Goal: Task Accomplishment & Management: Complete application form

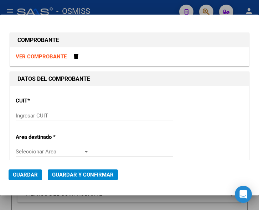
click at [37, 115] on input "Ingresar CUIT" at bounding box center [53, 116] width 74 height 6
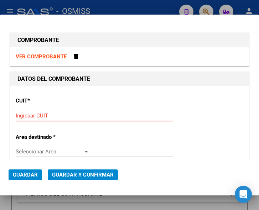
click at [40, 115] on input "Ingresar CUIT" at bounding box center [53, 116] width 74 height 6
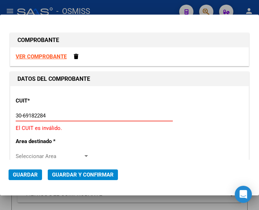
type input "30-69182284-9"
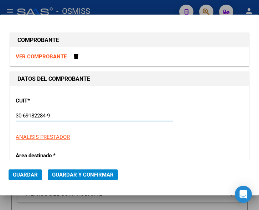
type input "1685"
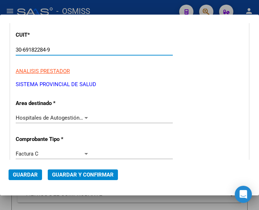
scroll to position [71, 0]
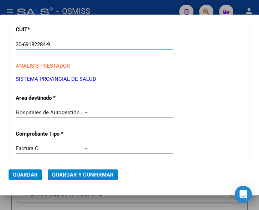
type input "30-69182284-9"
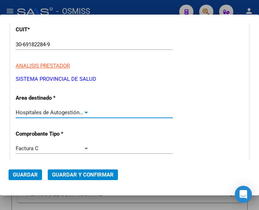
click at [84, 112] on div at bounding box center [86, 113] width 4 height 2
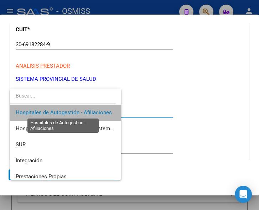
click at [84, 112] on span "Hospitales de Autogestión - Afiliaciones" at bounding box center [64, 112] width 96 height 6
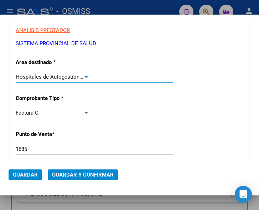
scroll to position [143, 0]
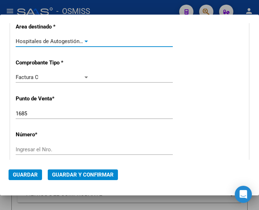
click at [32, 114] on input "1685" at bounding box center [53, 113] width 74 height 6
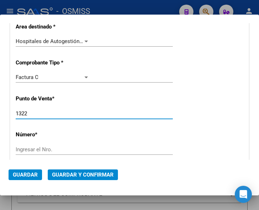
type input "1322"
click at [39, 148] on input "Ingresar el Nro." at bounding box center [53, 149] width 74 height 6
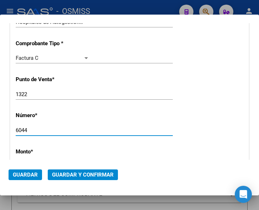
scroll to position [178, 0]
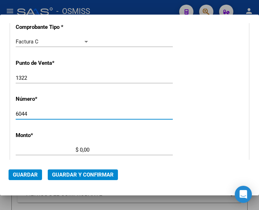
type input "6044"
click at [80, 150] on input "$ 0,00" at bounding box center [53, 150] width 74 height 6
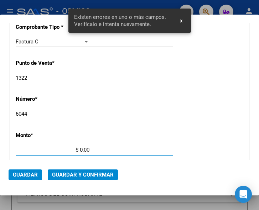
scroll to position [233, 0]
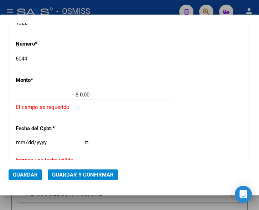
click at [80, 95] on input "$ 0,00" at bounding box center [53, 95] width 74 height 6
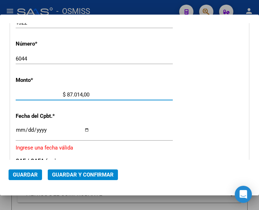
click at [87, 93] on input "$ 87.014,00" at bounding box center [53, 95] width 74 height 6
type input "$ 87.014,25"
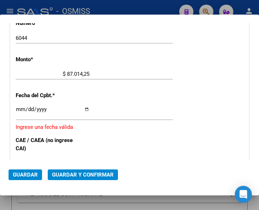
scroll to position [269, 0]
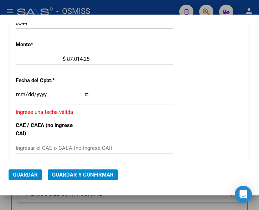
click at [19, 92] on input "Ingresar la fecha" at bounding box center [53, 97] width 74 height 11
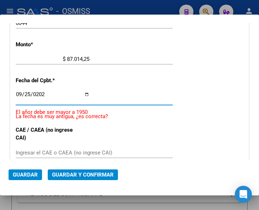
type input "2025-09-25"
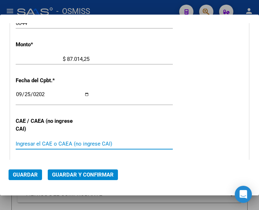
click at [37, 145] on input "Ingresar el CAE o CAEA (no ingrese CAI)" at bounding box center [53, 144] width 74 height 6
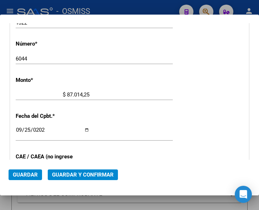
click at [216, 61] on div "CUIT * 30-69182284-9 Ingresar CUIT ANALISIS PRESTADOR SISTEMA PROVINCIAL DE SAL…" at bounding box center [129, 109] width 238 height 513
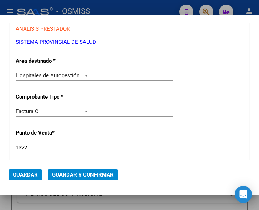
scroll to position [91, 0]
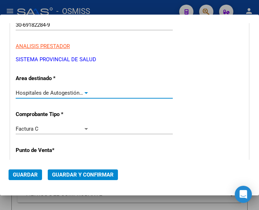
click at [85, 92] on div at bounding box center [86, 93] width 4 height 2
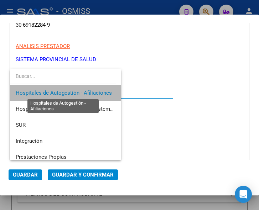
click at [85, 92] on span "Hospitales de Autogestión - Afiliaciones" at bounding box center [64, 93] width 96 height 6
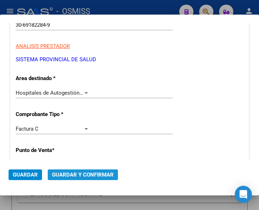
click at [79, 174] on span "Guardar y Confirmar" at bounding box center [83, 175] width 62 height 6
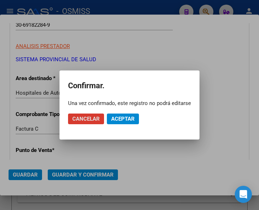
click at [131, 119] on span "Aceptar" at bounding box center [123, 119] width 24 height 6
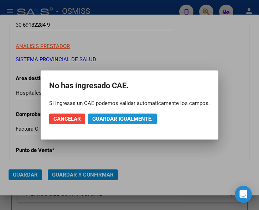
click at [131, 119] on span "Guardar igualmente." at bounding box center [122, 119] width 60 height 6
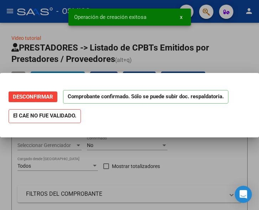
scroll to position [0, 0]
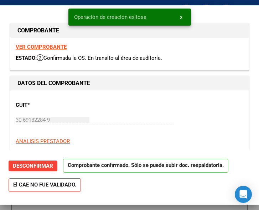
type input "2025-10-25"
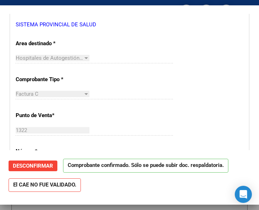
scroll to position [143, 0]
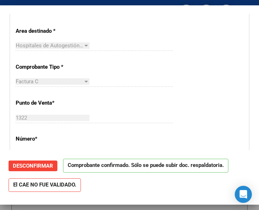
click at [190, 86] on div "CUIT * 30-69182284-9 Ingresar CUIT ANALISIS PRESTADOR SISTEMA PROVINCIAL DE SAL…" at bounding box center [129, 204] width 238 height 513
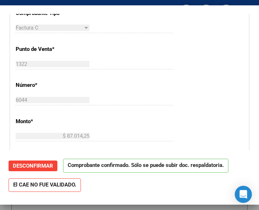
scroll to position [214, 0]
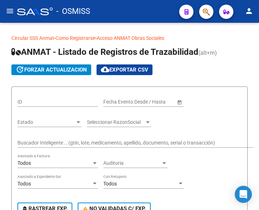
click at [9, 10] on mat-icon "menu" at bounding box center [10, 11] width 9 height 9
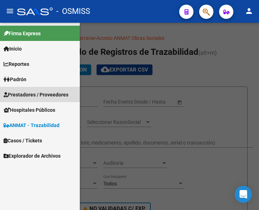
click at [28, 91] on span "Prestadores / Proveedores" at bounding box center [36, 95] width 65 height 8
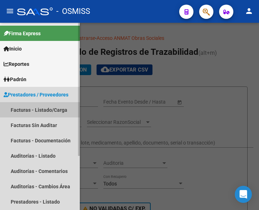
click at [38, 111] on link "Facturas - Listado/Carga" at bounding box center [40, 109] width 80 height 15
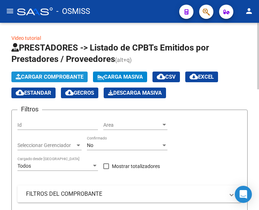
click at [56, 74] on span "Cargar Comprobante" at bounding box center [50, 77] width 68 height 6
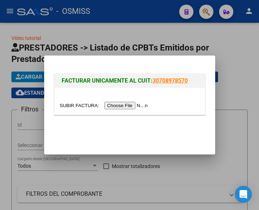
click at [132, 105] on input "file" at bounding box center [105, 105] width 90 height 7
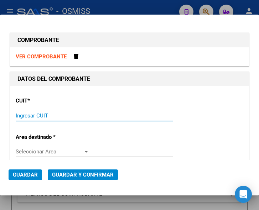
click at [33, 113] on input "Ingresar CUIT" at bounding box center [53, 116] width 74 height 6
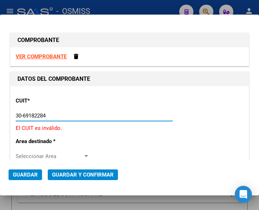
type input "30-69182284-9"
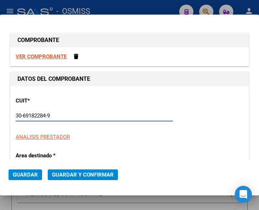
type input "1322"
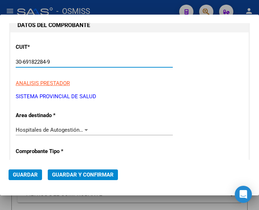
scroll to position [107, 0]
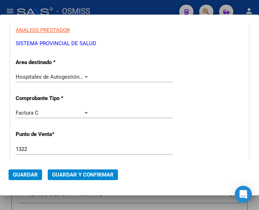
type input "30-69182284-9"
click at [87, 76] on div at bounding box center [86, 77] width 6 height 6
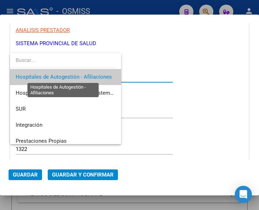
click at [87, 76] on span "Hospitales de Autogestión - Afiliaciones" at bounding box center [64, 77] width 96 height 6
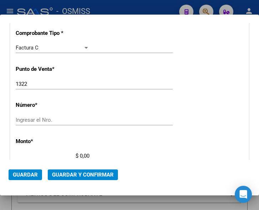
scroll to position [178, 0]
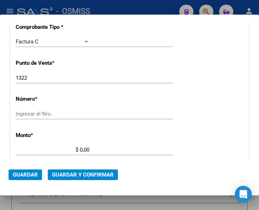
click at [32, 114] on input "Ingresar el Nro." at bounding box center [53, 114] width 74 height 6
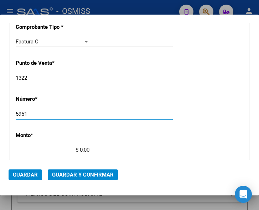
type input "5951"
click at [80, 150] on input "$ 0,00" at bounding box center [53, 150] width 74 height 6
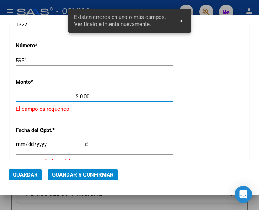
scroll to position [233, 0]
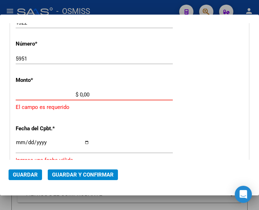
click at [80, 94] on input "$ 0,00" at bounding box center [53, 95] width 74 height 6
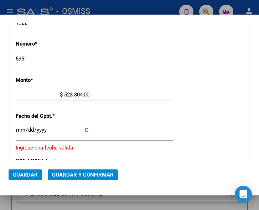
click at [87, 93] on input "$ 523.304,00" at bounding box center [53, 95] width 74 height 6
type input "$ 523.304,41"
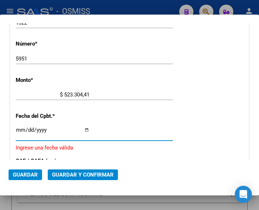
click at [19, 128] on input "Ingresar la fecha" at bounding box center [53, 132] width 74 height 11
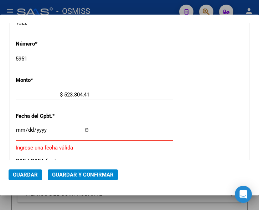
click at [19, 128] on input "Ingresar la fecha" at bounding box center [53, 132] width 74 height 11
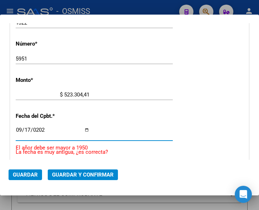
type input "2025-09-17"
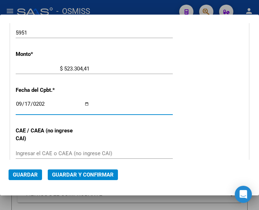
scroll to position [305, 0]
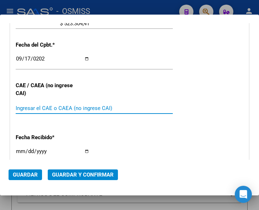
click at [61, 109] on input "Ingresar el CAE o CAEA (no ingrese CAI)" at bounding box center [53, 108] width 74 height 6
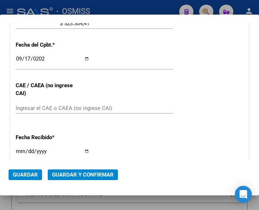
click at [118, 130] on div "Fecha Recibido * 2025-10-09 Ingresar la fecha" at bounding box center [130, 148] width 228 height 41
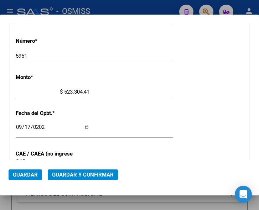
scroll to position [233, 0]
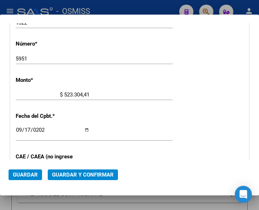
click at [81, 174] on span "Guardar y Confirmar" at bounding box center [83, 175] width 62 height 6
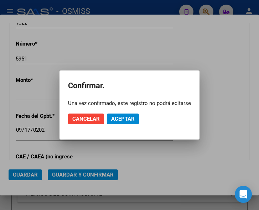
click at [130, 61] on div at bounding box center [129, 105] width 259 height 210
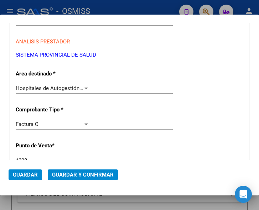
scroll to position [91, 0]
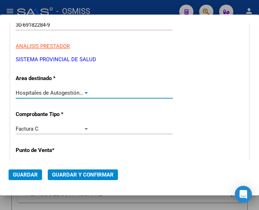
click at [83, 91] on div at bounding box center [86, 93] width 6 height 6
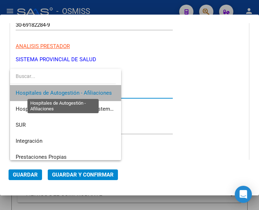
click at [83, 91] on span "Hospitales de Autogestión - Afiliaciones" at bounding box center [64, 93] width 96 height 6
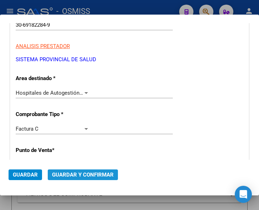
click at [83, 171] on button "Guardar y Confirmar" at bounding box center [83, 175] width 70 height 11
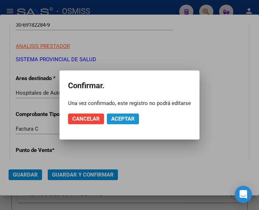
click at [118, 119] on span "Aceptar" at bounding box center [123, 119] width 24 height 6
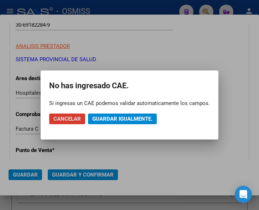
click at [118, 119] on span "Guardar igualmente." at bounding box center [122, 119] width 60 height 6
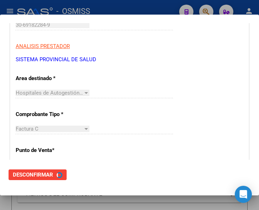
scroll to position [0, 0]
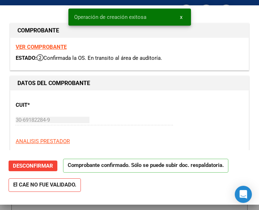
type input "2025-10-17"
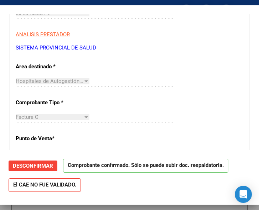
click at [162, 89] on div "Hospitales de Autogestión - Afiliaciones Seleccionar Area" at bounding box center [94, 84] width 157 height 17
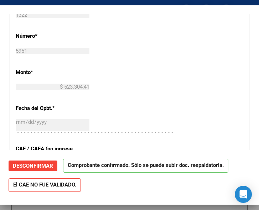
scroll to position [249, 0]
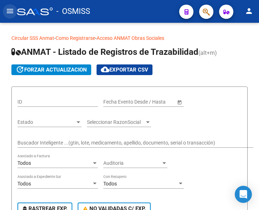
click at [11, 14] on mat-icon "menu" at bounding box center [10, 11] width 9 height 9
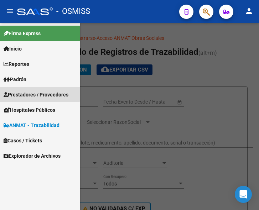
click at [34, 93] on span "Prestadores / Proveedores" at bounding box center [36, 95] width 65 height 8
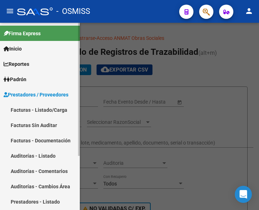
click at [37, 111] on link "Facturas - Listado/Carga" at bounding box center [40, 109] width 80 height 15
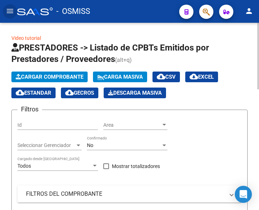
click at [53, 74] on span "Cargar Comprobante" at bounding box center [50, 77] width 68 height 6
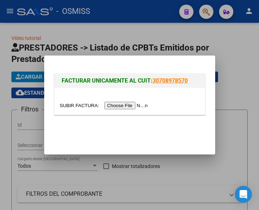
click at [127, 106] on input "file" at bounding box center [105, 105] width 90 height 7
click at [129, 106] on input "file" at bounding box center [105, 105] width 90 height 7
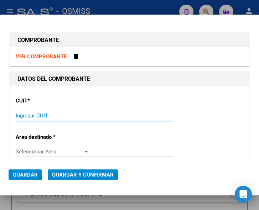
click at [29, 116] on input "Ingresar CUIT" at bounding box center [53, 116] width 74 height 6
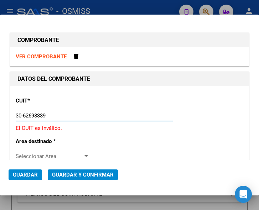
type input "30-62698339-8"
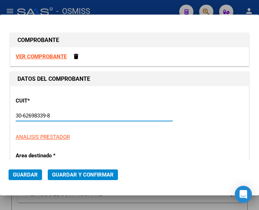
type input "178"
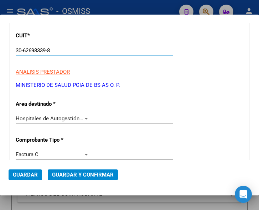
scroll to position [71, 0]
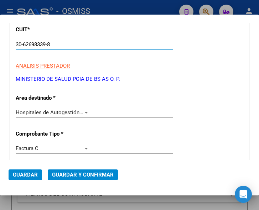
type input "30-62698339-8"
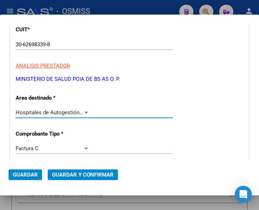
click at [83, 111] on div at bounding box center [86, 113] width 6 height 6
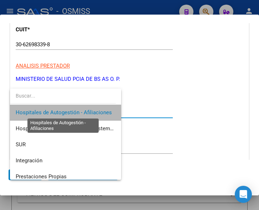
click at [81, 111] on span "Hospitales de Autogestión - Afiliaciones" at bounding box center [64, 112] width 96 height 6
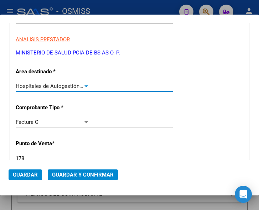
scroll to position [143, 0]
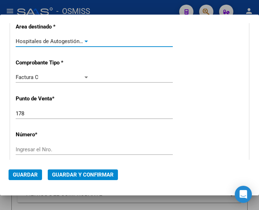
click at [44, 114] on input "178" at bounding box center [53, 113] width 74 height 6
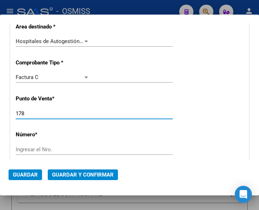
click at [44, 114] on input "178" at bounding box center [53, 113] width 74 height 6
type input "160"
click at [30, 149] on input "Ingresar el Nro." at bounding box center [53, 149] width 74 height 6
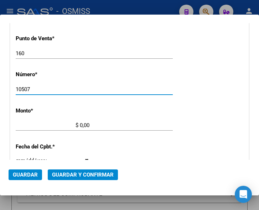
scroll to position [214, 0]
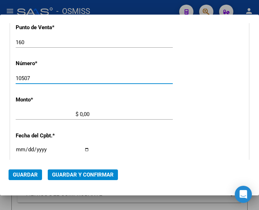
type input "10507"
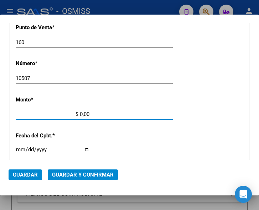
click at [81, 114] on input "$ 0,00" at bounding box center [53, 114] width 74 height 6
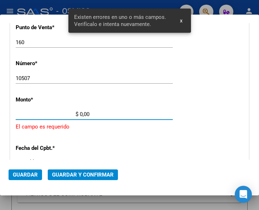
scroll to position [233, 0]
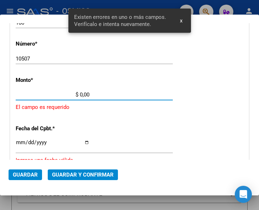
click at [80, 93] on input "$ 0,00" at bounding box center [53, 95] width 74 height 6
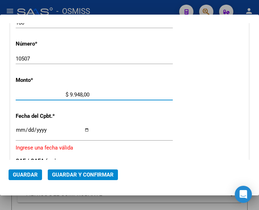
type input "$ 99.481,00"
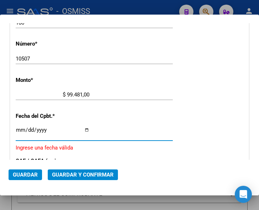
click at [20, 129] on input "Ingresar la fecha" at bounding box center [53, 132] width 74 height 11
click at [16, 130] on input "Ingresar la fecha" at bounding box center [53, 132] width 74 height 11
click at [17, 130] on input "Ingresar la fecha" at bounding box center [53, 132] width 74 height 11
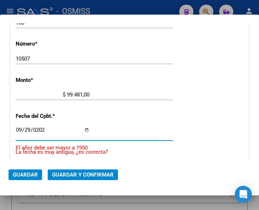
type input "2025-09-29"
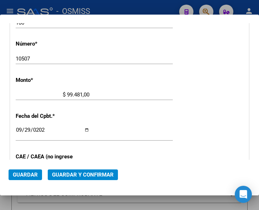
scroll to position [269, 0]
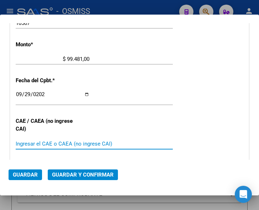
click at [33, 142] on input "Ingresar el CAE o CAEA (no ingrese CAI)" at bounding box center [53, 144] width 74 height 6
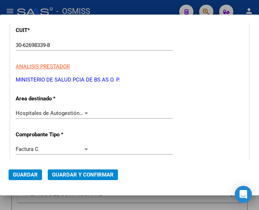
scroll to position [71, 0]
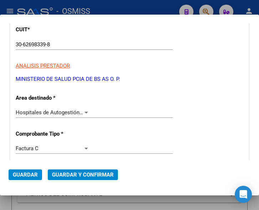
type input "75398847047209"
click at [84, 112] on div at bounding box center [86, 113] width 4 height 2
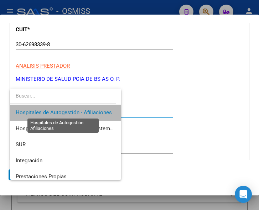
click at [83, 112] on span "Hospitales de Autogestión - Afiliaciones" at bounding box center [64, 112] width 96 height 6
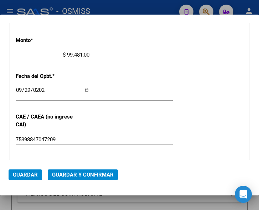
scroll to position [285, 0]
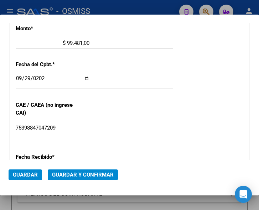
click at [83, 175] on span "Guardar y Confirmar" at bounding box center [83, 175] width 62 height 6
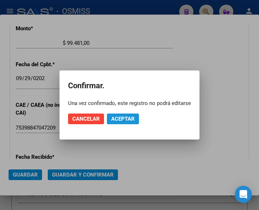
click at [122, 119] on span "Aceptar" at bounding box center [123, 119] width 24 height 6
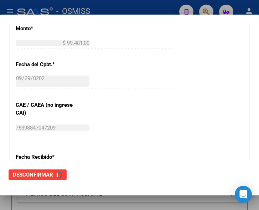
scroll to position [0, 0]
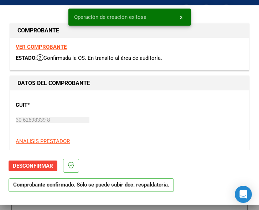
type input "2025-11-28"
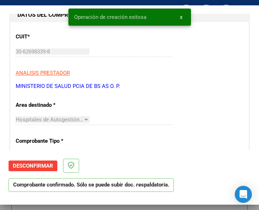
scroll to position [71, 0]
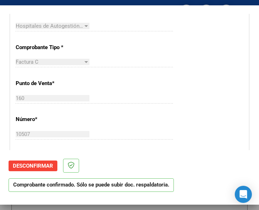
scroll to position [178, 0]
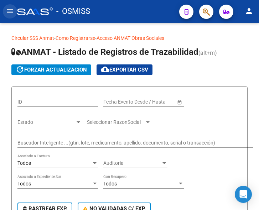
click at [8, 11] on mat-icon "menu" at bounding box center [10, 11] width 9 height 9
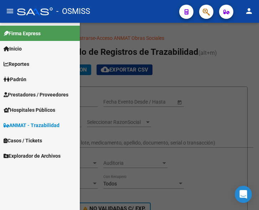
click at [35, 92] on span "Prestadores / Proveedores" at bounding box center [36, 95] width 65 height 8
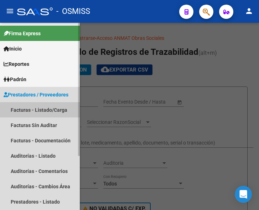
click at [34, 107] on link "Facturas - Listado/Carga" at bounding box center [40, 109] width 80 height 15
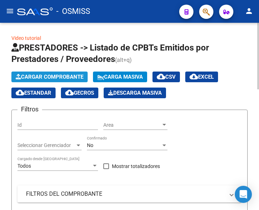
click at [62, 73] on button "Cargar Comprobante" at bounding box center [49, 77] width 76 height 11
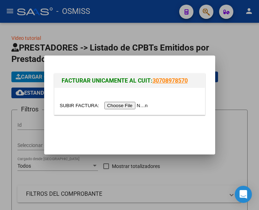
click at [132, 106] on input "file" at bounding box center [105, 105] width 90 height 7
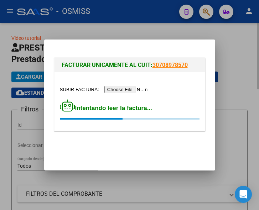
click at [133, 26] on div at bounding box center [129, 105] width 259 height 210
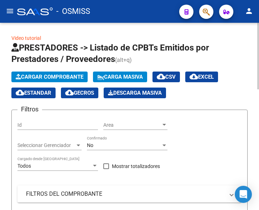
click at [50, 76] on span "Cargar Comprobante" at bounding box center [50, 77] width 68 height 6
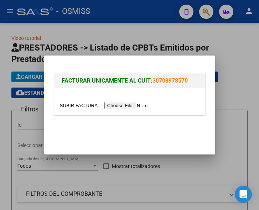
click at [125, 103] on input "file" at bounding box center [105, 105] width 90 height 7
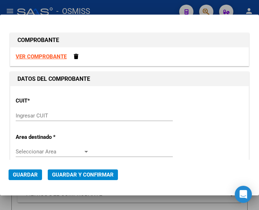
click at [34, 112] on div "Ingresar CUIT" at bounding box center [94, 115] width 157 height 11
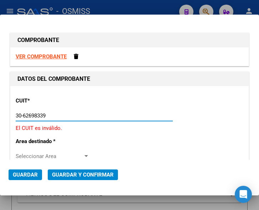
type input "30-62698339-8"
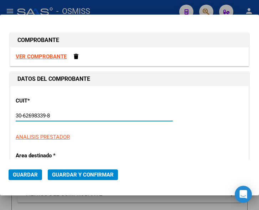
type input "160"
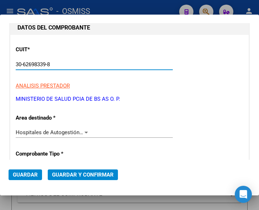
scroll to position [107, 0]
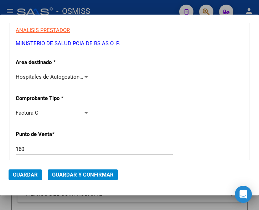
type input "30-62698339-8"
click at [83, 76] on div at bounding box center [86, 77] width 6 height 6
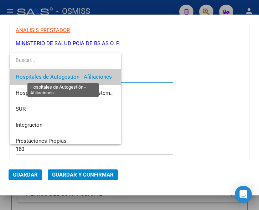
click at [82, 76] on span "Hospitales de Autogestión - Afiliaciones" at bounding box center [64, 77] width 96 height 6
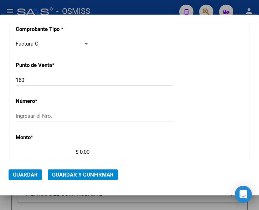
scroll to position [178, 0]
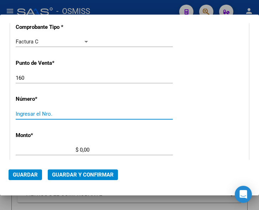
click at [35, 114] on input "Ingresar el Nro." at bounding box center [53, 114] width 74 height 6
type input "10587"
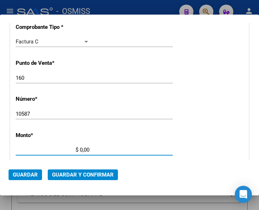
click at [80, 149] on input "$ 0,00" at bounding box center [53, 150] width 74 height 6
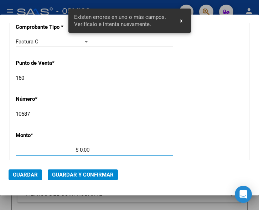
scroll to position [233, 0]
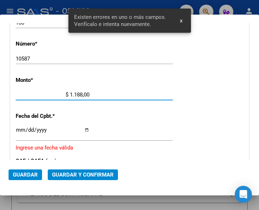
type input "$ 11.889,00"
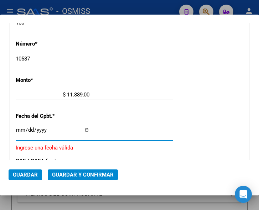
click at [19, 130] on input "Ingresar la fecha" at bounding box center [53, 132] width 74 height 11
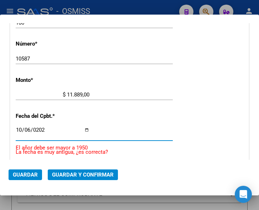
type input "2025-10-06"
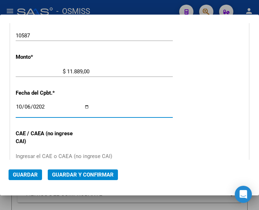
scroll to position [269, 0]
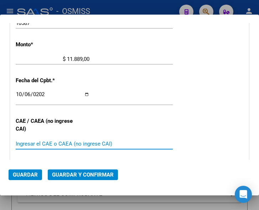
click at [64, 141] on input "Ingresar el CAE o CAEA (no ingrese CAI)" at bounding box center [53, 144] width 74 height 6
type input "75408923265993"
click at [81, 173] on span "Guardar y Confirmar" at bounding box center [83, 175] width 62 height 6
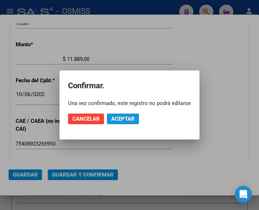
click at [125, 118] on span "Aceptar" at bounding box center [123, 119] width 24 height 6
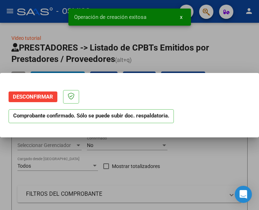
scroll to position [0, 0]
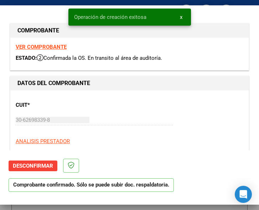
type input "2025-12-05"
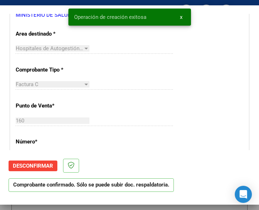
scroll to position [143, 0]
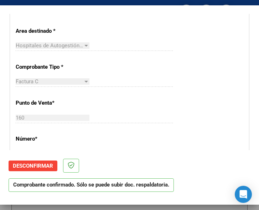
click at [162, 76] on div "CUIT * 30-62698339-8 Ingresar CUIT ANALISIS PRESTADOR MINISTERIO DE SALUD PCIA …" at bounding box center [129, 204] width 238 height 513
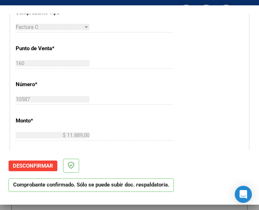
scroll to position [214, 0]
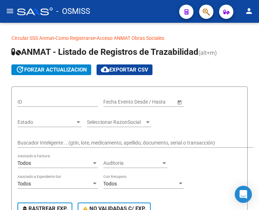
click at [10, 12] on mat-icon "menu" at bounding box center [10, 11] width 9 height 9
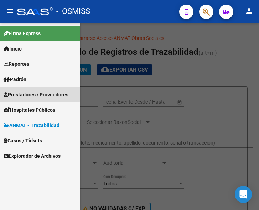
click at [32, 94] on span "Prestadores / Proveedores" at bounding box center [36, 95] width 65 height 8
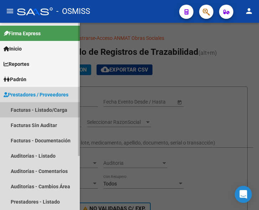
click at [37, 109] on link "Facturas - Listado/Carga" at bounding box center [40, 109] width 80 height 15
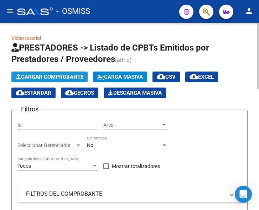
click at [58, 76] on span "Cargar Comprobante" at bounding box center [50, 77] width 68 height 6
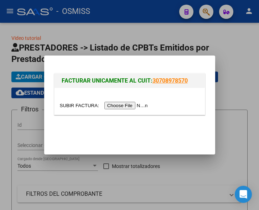
click at [127, 108] on input "file" at bounding box center [105, 105] width 90 height 7
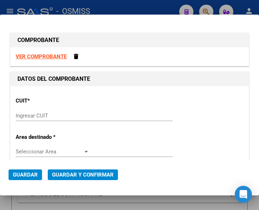
click at [40, 116] on input "Ingresar CUIT" at bounding box center [53, 116] width 74 height 6
click at [37, 113] on input "Ingresar CUIT" at bounding box center [53, 116] width 74 height 6
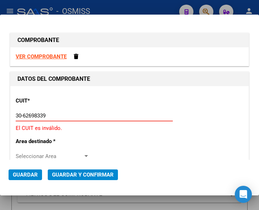
type input "30-62698339-8"
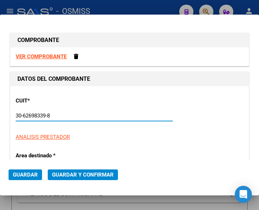
type input "109"
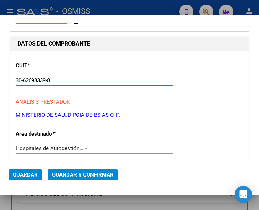
scroll to position [36, 0]
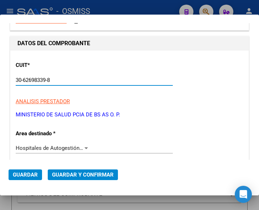
type input "30-62698339-8"
click at [83, 147] on div at bounding box center [86, 148] width 6 height 6
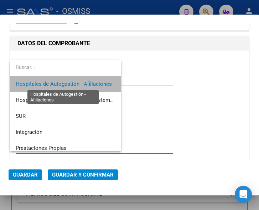
click at [72, 84] on span "Hospitales de Autogestión - Afiliaciones" at bounding box center [64, 84] width 96 height 6
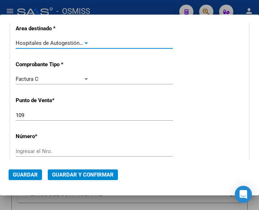
scroll to position [143, 0]
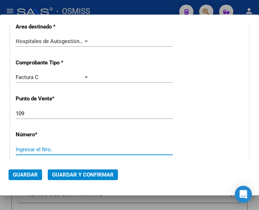
click at [37, 150] on input "Ingresar el Nro." at bounding box center [53, 149] width 74 height 6
type input "10286"
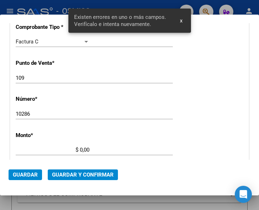
scroll to position [233, 0]
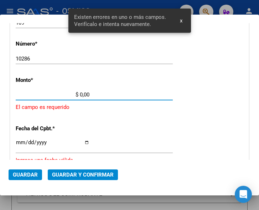
click at [81, 94] on input "$ 0,00" at bounding box center [53, 95] width 74 height 6
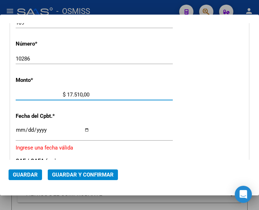
type input "$ 175.100,00"
click at [19, 128] on input "Ingresar la fecha" at bounding box center [53, 132] width 74 height 11
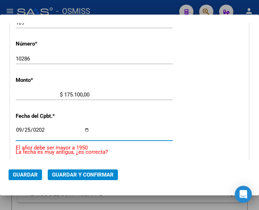
type input "2025-09-25"
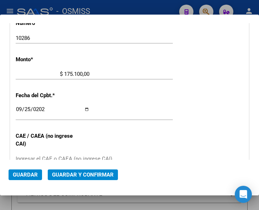
scroll to position [269, 0]
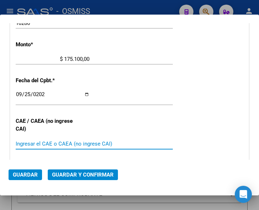
click at [45, 143] on input "Ingresar el CAE o CAEA (no ingrese CAI)" at bounding box center [53, 144] width 74 height 6
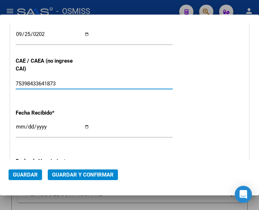
scroll to position [340, 0]
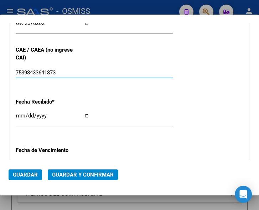
type input "75398433641873"
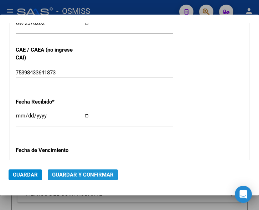
click at [77, 173] on span "Guardar y Confirmar" at bounding box center [83, 175] width 62 height 6
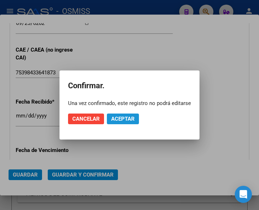
click at [122, 117] on span "Aceptar" at bounding box center [123, 119] width 24 height 6
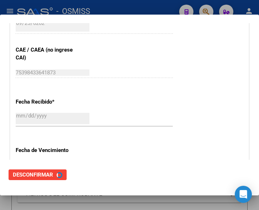
scroll to position [0, 0]
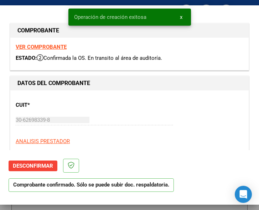
type input "2025-11-24"
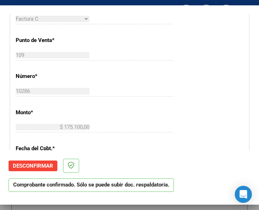
scroll to position [214, 0]
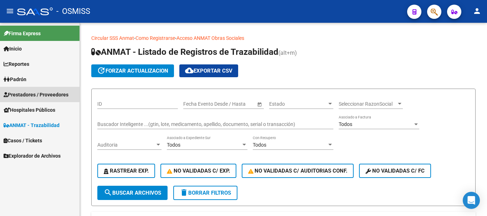
drag, startPoint x: 24, startPoint y: 91, endPoint x: 31, endPoint y: 98, distance: 10.8
click at [24, 91] on span "Prestadores / Proveedores" at bounding box center [36, 95] width 65 height 8
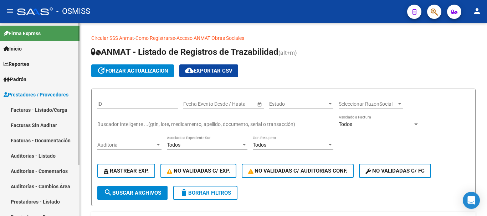
click at [38, 108] on link "Facturas - Listado/Carga" at bounding box center [39, 109] width 79 height 15
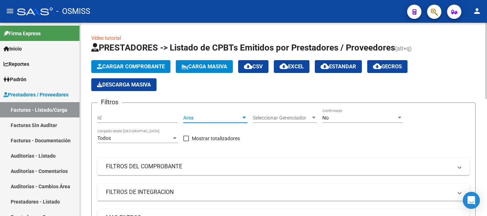
click at [244, 117] on div at bounding box center [244, 118] width 4 height 2
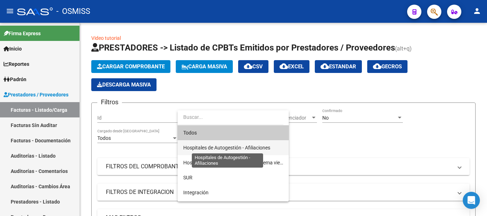
click at [228, 146] on span "Hospitales de Autogestión - Afiliaciones" at bounding box center [226, 148] width 87 height 6
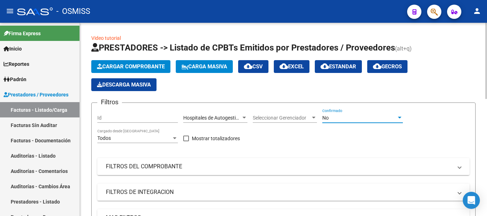
click at [259, 117] on div at bounding box center [399, 118] width 6 height 6
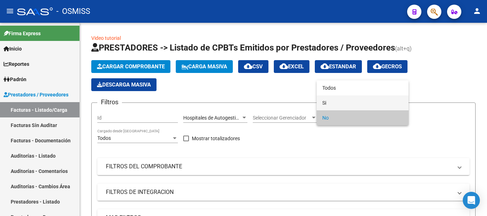
click at [259, 104] on span "Si" at bounding box center [362, 102] width 81 height 15
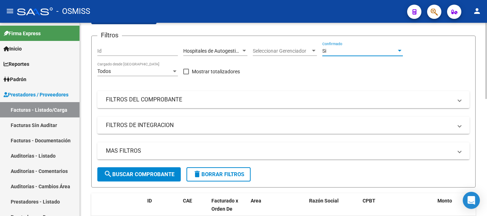
scroll to position [71, 0]
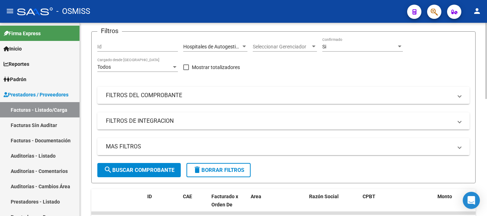
click at [259, 148] on span at bounding box center [459, 147] width 3 height 8
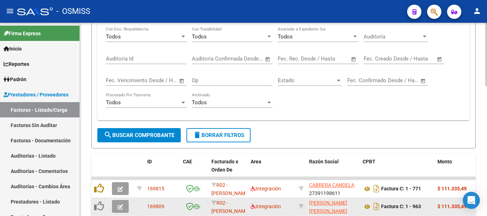
scroll to position [147, 0]
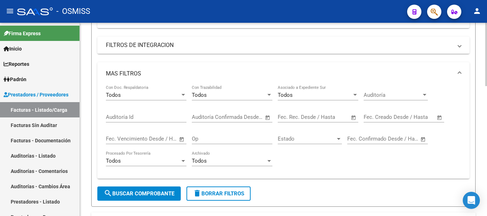
click at [259, 118] on span "Open calendar" at bounding box center [353, 117] width 17 height 17
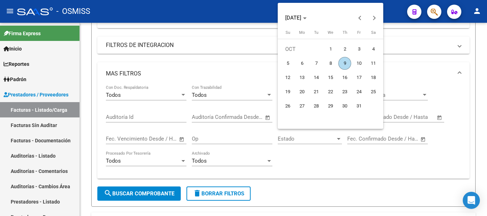
click at [259, 62] on span "9" at bounding box center [344, 63] width 13 height 13
type input "[DATE]"
click at [259, 62] on span "9" at bounding box center [344, 63] width 13 height 13
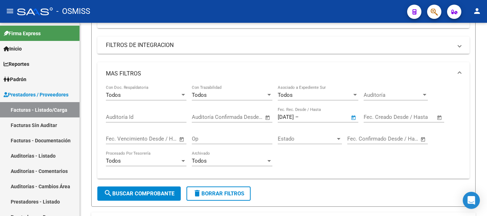
type input "[DATE]"
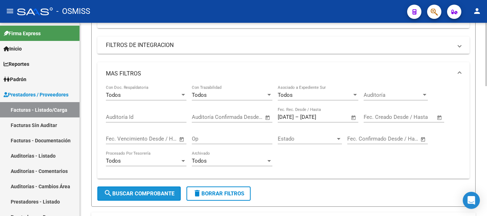
click at [136, 192] on span "search Buscar Comprobante" at bounding box center [139, 194] width 71 height 6
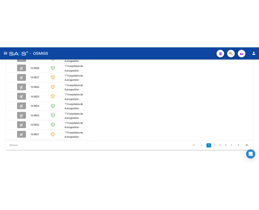
scroll to position [290, 0]
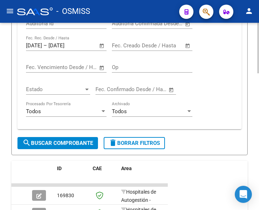
click at [72, 159] on div "Video tutorial PRESTADORES -> Listado de CPBTs Emitidos por Prestadores / Prove…" at bounding box center [129, 65] width 236 height 642
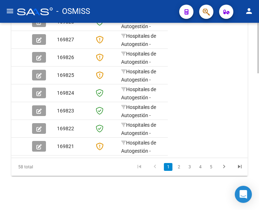
scroll to position [506, 0]
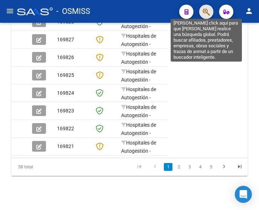
click at [208, 13] on icon "button" at bounding box center [206, 12] width 7 height 8
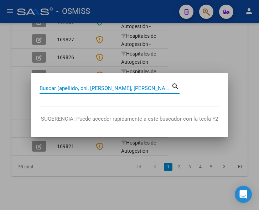
click at [124, 88] on input "Buscar (apellido, dni, [PERSON_NAME], [PERSON_NAME], cuit, obra social)" at bounding box center [106, 88] width 132 height 6
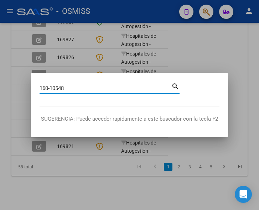
type input "160-10548"
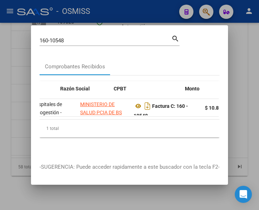
scroll to position [0, 192]
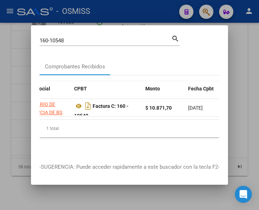
click at [95, 37] on input "160-10548" at bounding box center [106, 40] width 132 height 6
click at [99, 37] on input "160-10548" at bounding box center [106, 40] width 132 height 6
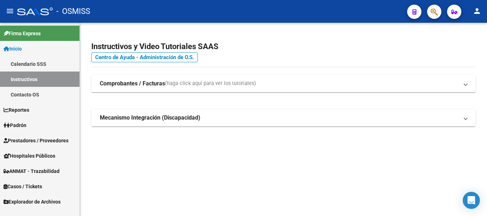
click at [41, 140] on span "Prestadores / Proveedores" at bounding box center [36, 141] width 65 height 8
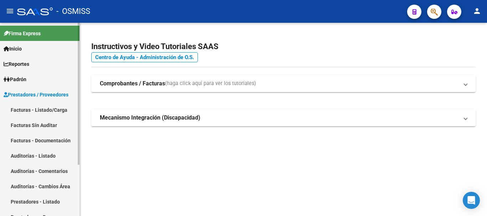
click at [41, 109] on link "Facturas - Listado/Carga" at bounding box center [39, 109] width 79 height 15
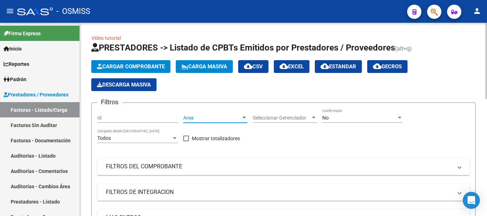
click at [245, 116] on div at bounding box center [244, 118] width 6 height 6
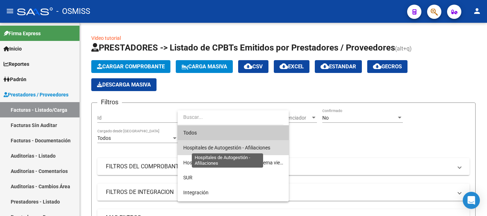
drag, startPoint x: 239, startPoint y: 149, endPoint x: 256, endPoint y: 144, distance: 17.6
click at [240, 149] on span "Hospitales de Autogestión - Afiliaciones" at bounding box center [226, 148] width 87 height 6
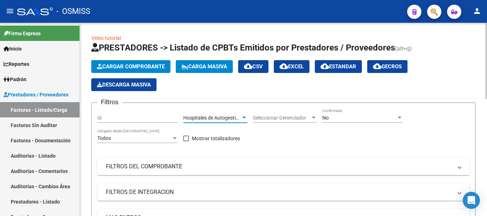
click at [259, 117] on div at bounding box center [400, 118] width 4 height 2
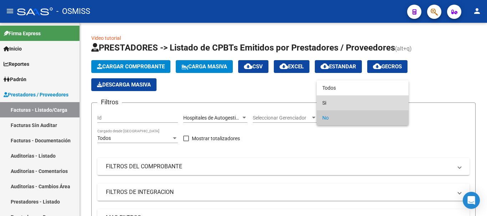
click at [259, 102] on span "Si" at bounding box center [362, 102] width 81 height 15
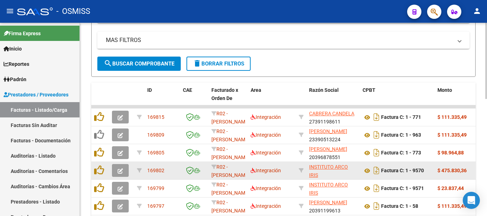
scroll to position [178, 0]
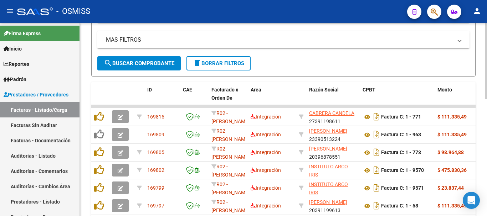
click at [259, 37] on mat-panel-title "MAS FILTROS" at bounding box center [279, 40] width 346 height 8
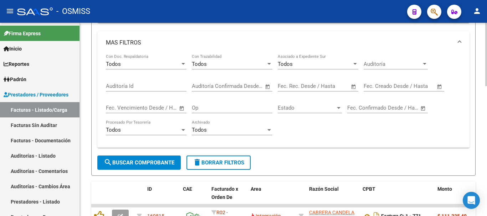
click at [259, 87] on span "Open calendar" at bounding box center [353, 86] width 17 height 17
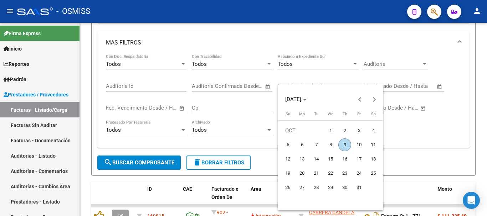
click at [259, 143] on span "9" at bounding box center [344, 145] width 13 height 13
type input "[DATE]"
click at [259, 143] on span "9" at bounding box center [344, 145] width 13 height 13
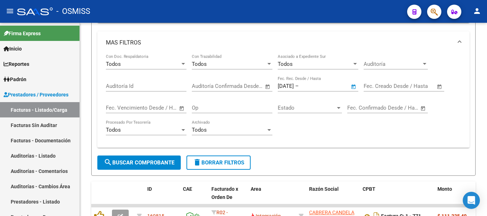
type input "[DATE]"
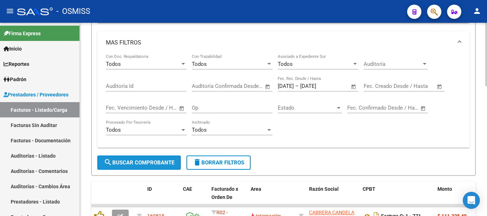
click at [150, 161] on span "search Buscar Comprobante" at bounding box center [139, 163] width 71 height 6
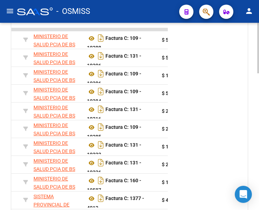
scroll to position [434, 0]
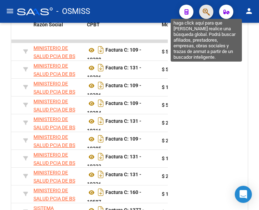
click at [203, 13] on icon "button" at bounding box center [206, 12] width 7 height 8
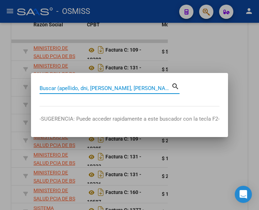
click at [119, 85] on input "Buscar (apellido, dni, cuil, nro traspaso, cuit, obra social)" at bounding box center [106, 88] width 132 height 6
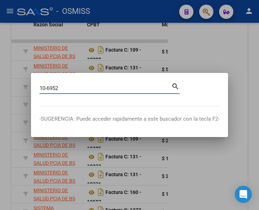
click at [176, 85] on mat-icon "search" at bounding box center [175, 86] width 8 height 9
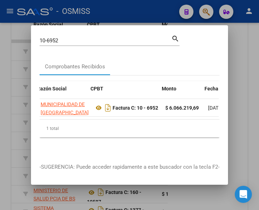
scroll to position [0, 179]
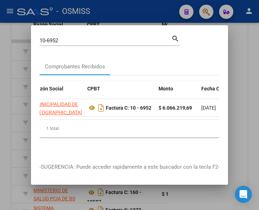
click at [65, 37] on input "10-6952" at bounding box center [106, 40] width 132 height 6
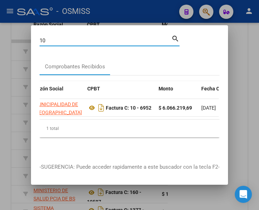
type input "1"
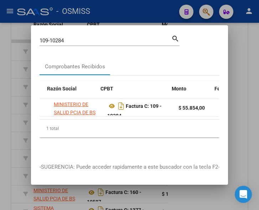
scroll to position [0, 119]
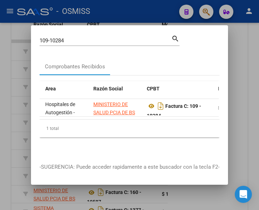
click at [73, 39] on input "109-10284" at bounding box center [106, 40] width 132 height 6
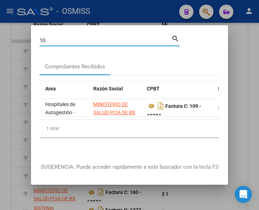
type input "1"
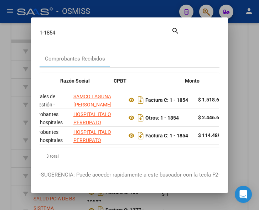
scroll to position [0, 153]
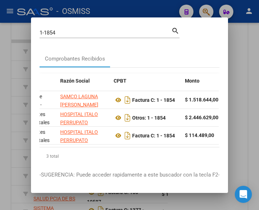
click at [91, 29] on div "1-1854 Buscar (apellido, dni, cuil, nro traspaso, cuit, obra social)" at bounding box center [106, 32] width 132 height 11
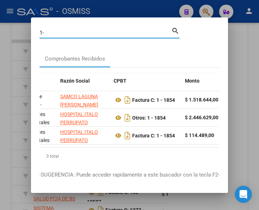
type input "1"
type input "3-668"
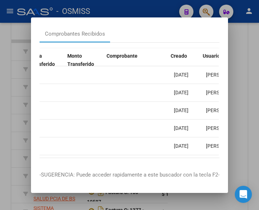
scroll to position [0, 696]
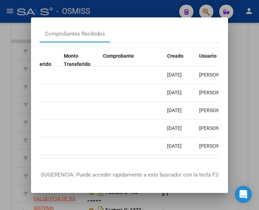
click at [208, 9] on div at bounding box center [129, 105] width 259 height 210
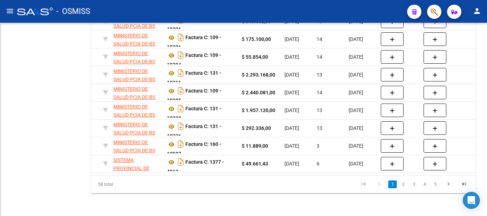
scroll to position [397, 0]
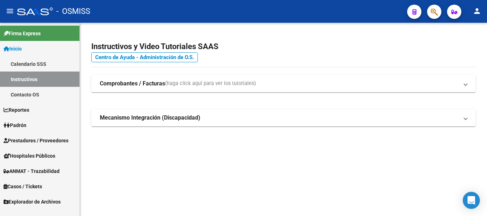
click at [33, 139] on span "Prestadores / Proveedores" at bounding box center [36, 141] width 65 height 8
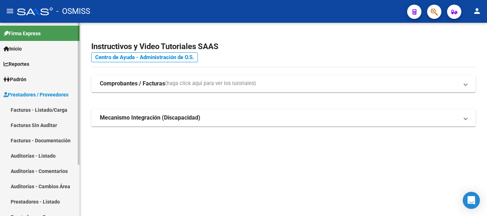
click at [37, 106] on link "Facturas - Listado/Carga" at bounding box center [39, 109] width 79 height 15
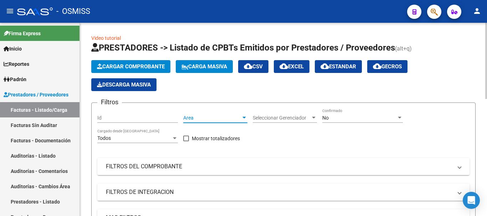
click at [244, 118] on div at bounding box center [244, 118] width 4 height 2
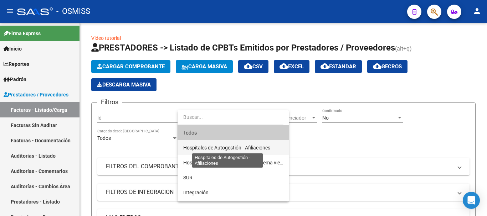
click at [229, 146] on span "Hospitales de Autogestión - Afiliaciones" at bounding box center [226, 148] width 87 height 6
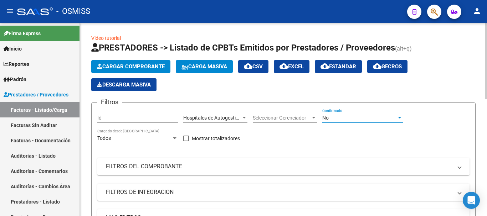
click at [259, 118] on div at bounding box center [400, 118] width 4 height 2
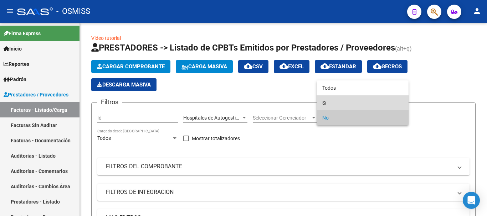
click at [259, 102] on span "Si" at bounding box center [362, 102] width 81 height 15
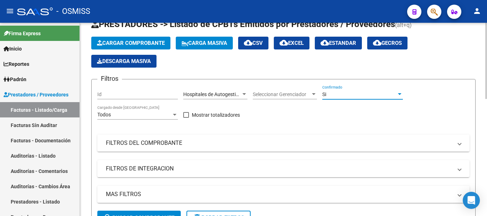
scroll to position [107, 0]
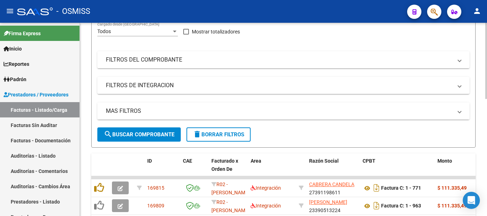
click at [259, 111] on span "MAS FILTROS" at bounding box center [282, 111] width 352 height 8
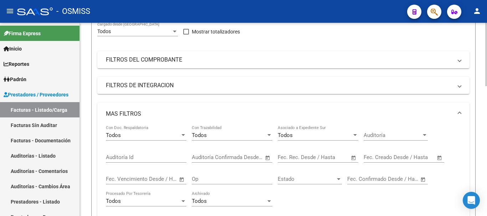
click at [259, 158] on span "Open calendar" at bounding box center [353, 157] width 17 height 17
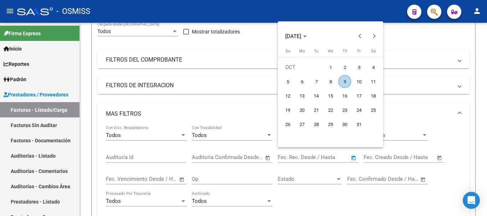
click at [259, 82] on span "9" at bounding box center [344, 81] width 13 height 13
type input "[DATE]"
click at [259, 82] on span "9" at bounding box center [344, 81] width 13 height 13
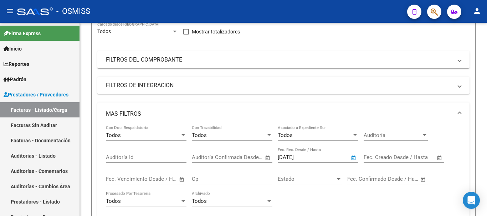
type input "[DATE]"
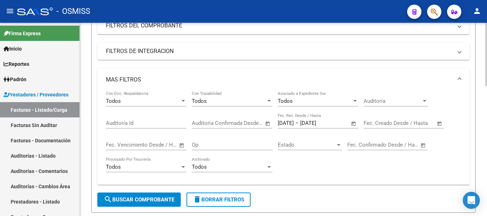
scroll to position [214, 0]
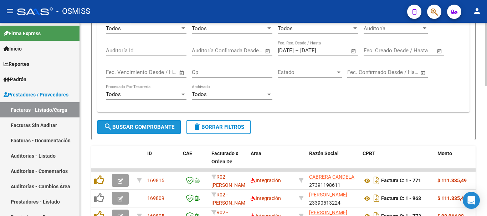
click at [171, 127] on span "search Buscar Comprobante" at bounding box center [139, 127] width 71 height 6
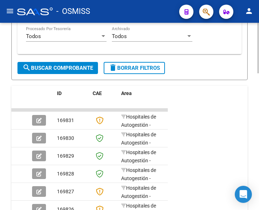
scroll to position [363, 0]
